Goal: Task Accomplishment & Management: Use online tool/utility

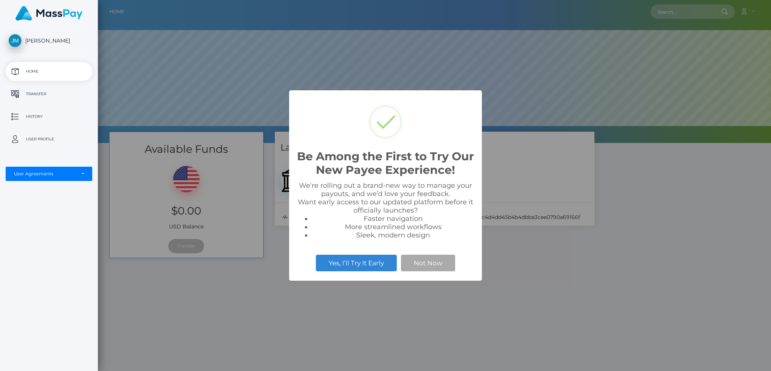
scroll to position [143, 674]
click at [420, 268] on button "Not Now" at bounding box center [428, 263] width 54 height 17
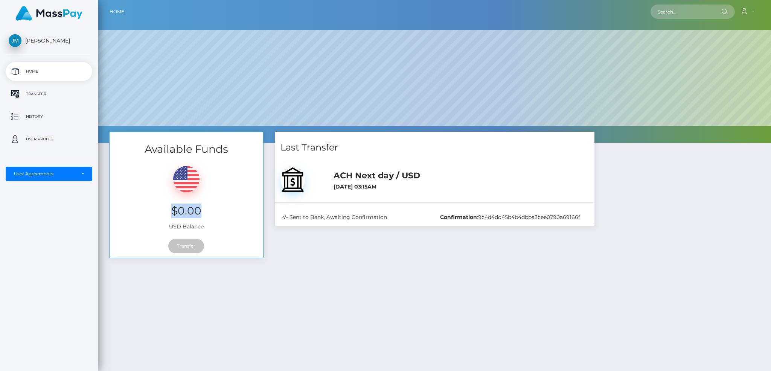
drag, startPoint x: 173, startPoint y: 210, endPoint x: 200, endPoint y: 210, distance: 26.4
click at [200, 210] on h3 "$0.00" at bounding box center [186, 211] width 142 height 15
click at [752, 14] on link "Account" at bounding box center [747, 12] width 22 height 16
click at [502, 281] on div "Available Funds $0.00 USD Balance Transfer Last Transfer ACH Next day / USD :" at bounding box center [435, 294] width 674 height 325
click at [36, 94] on p "Transfer" at bounding box center [49, 94] width 81 height 11
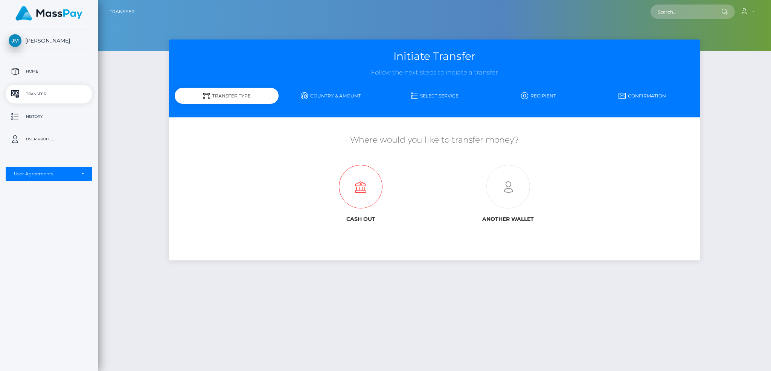
click at [363, 193] on icon at bounding box center [361, 187] width 148 height 44
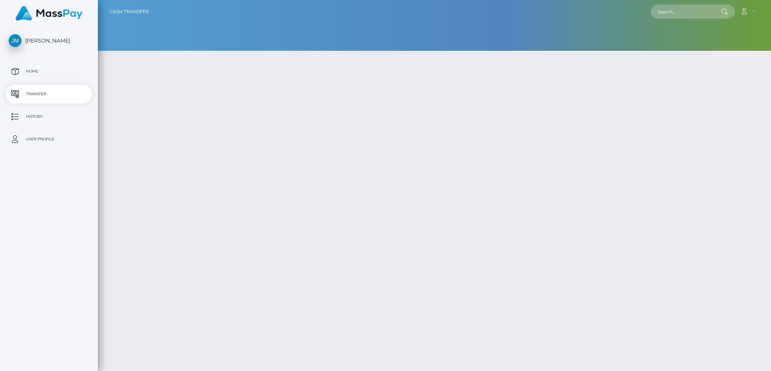
type input "NaN"
select select
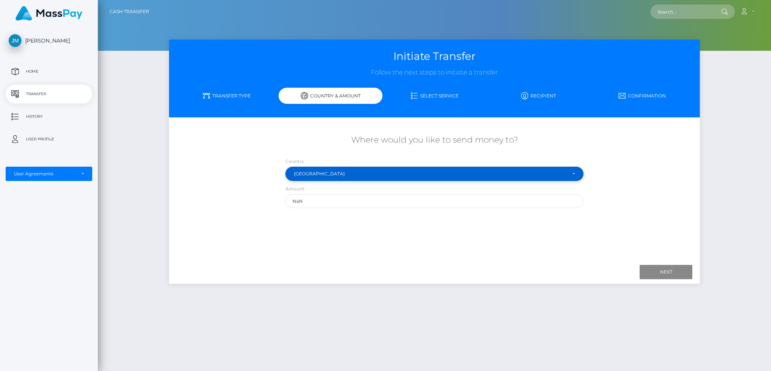
click at [434, 173] on div "[GEOGRAPHIC_DATA]" at bounding box center [430, 174] width 273 height 6
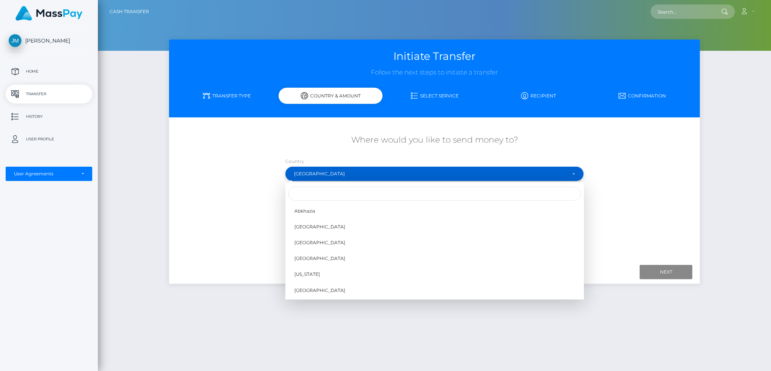
scroll to position [3136, 0]
click at [362, 195] on input "Search" at bounding box center [435, 194] width 293 height 14
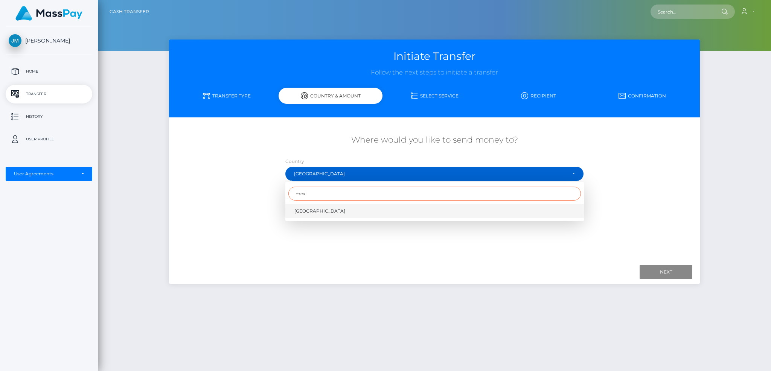
type input "mexi"
click at [356, 212] on link "[GEOGRAPHIC_DATA]" at bounding box center [435, 211] width 299 height 14
select select "MEX"
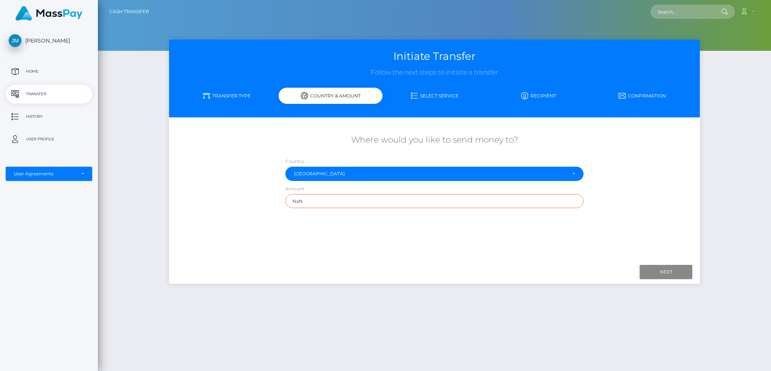
click at [313, 202] on input "NaN" at bounding box center [435, 201] width 299 height 14
type input "1"
type input "200"
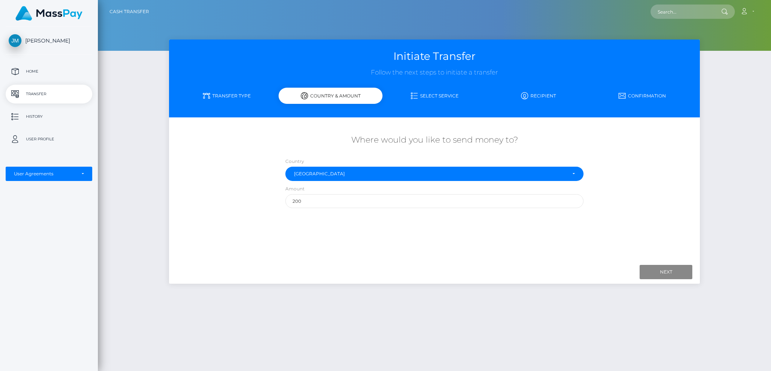
click at [430, 98] on link "Select Service" at bounding box center [435, 95] width 104 height 13
